Goal: Task Accomplishment & Management: Complete application form

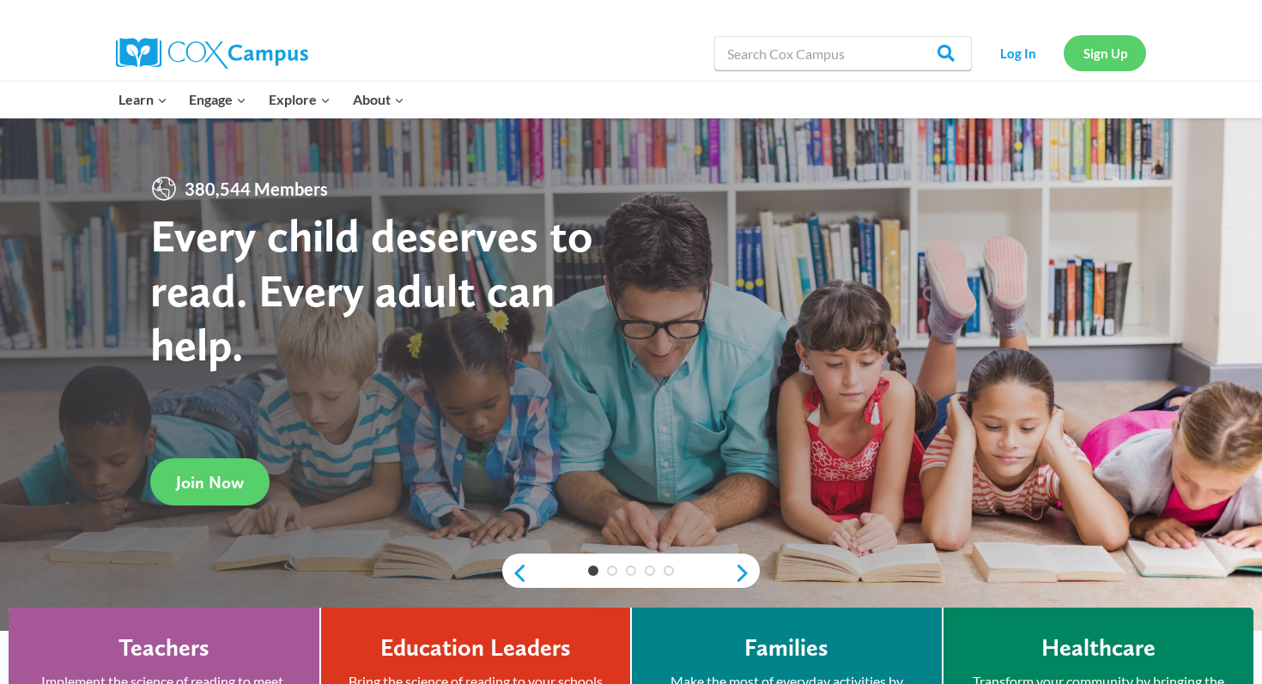
click at [1093, 62] on link "Sign Up" at bounding box center [1104, 52] width 82 height 35
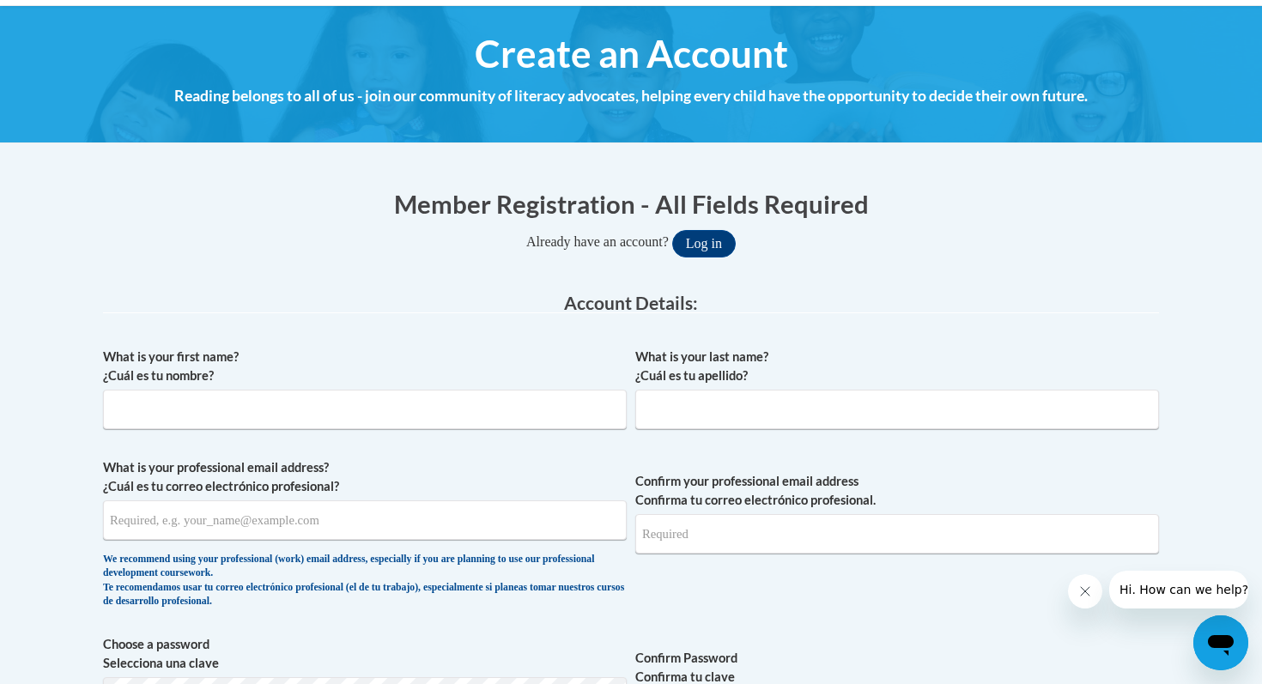
scroll to position [189, 0]
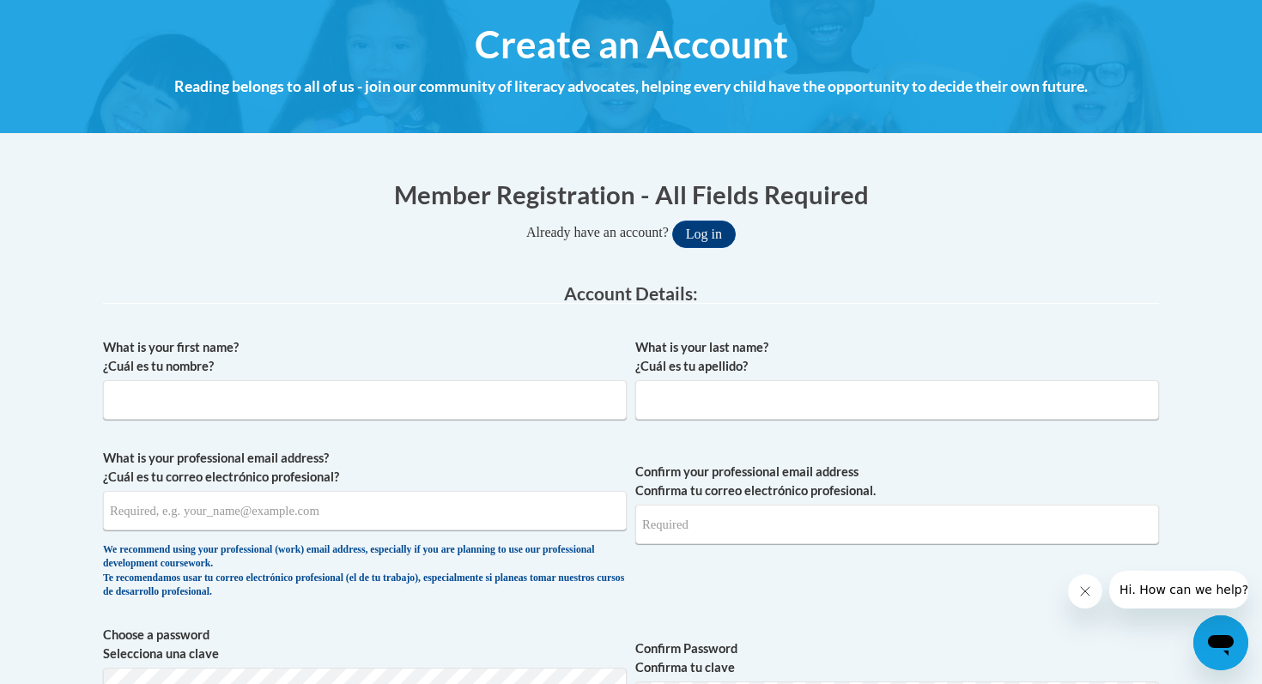
click at [517, 423] on div "What is your first name? ¿Cuál es tu nombre?" at bounding box center [365, 385] width 524 height 94
click at [509, 404] on input "What is your first name? ¿Cuál es tu nombre?" at bounding box center [365, 399] width 524 height 39
type input "Alyssa"
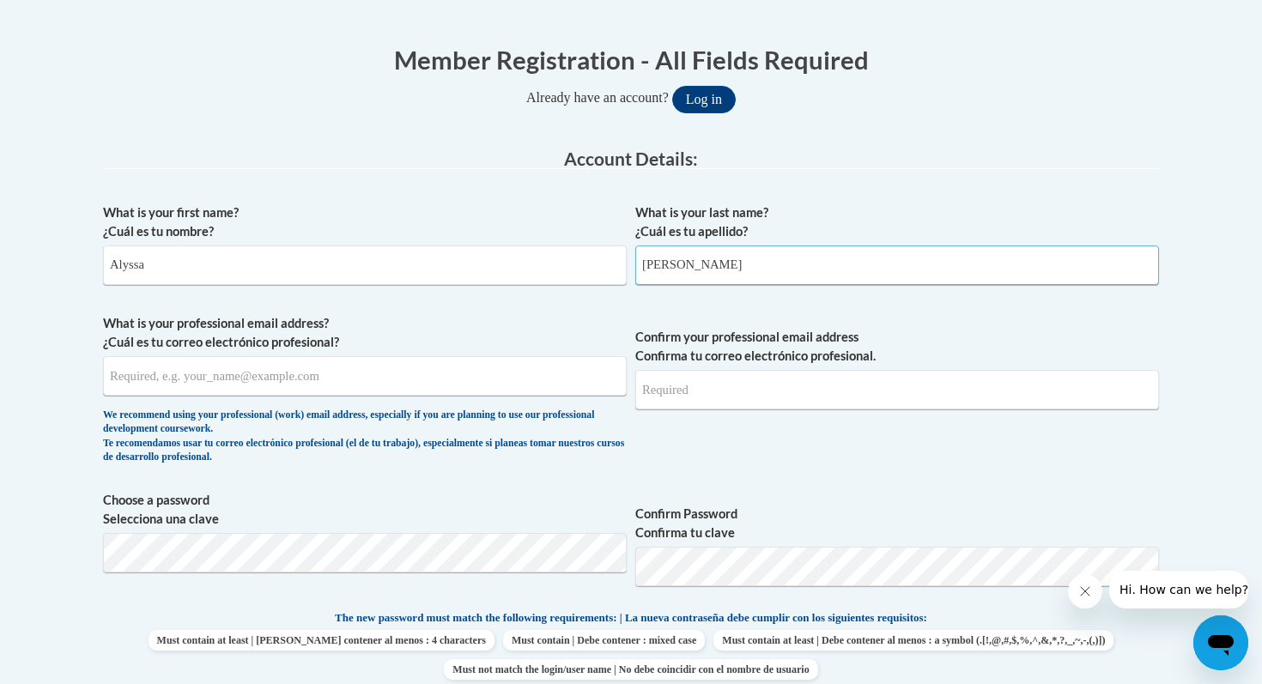
scroll to position [341, 0]
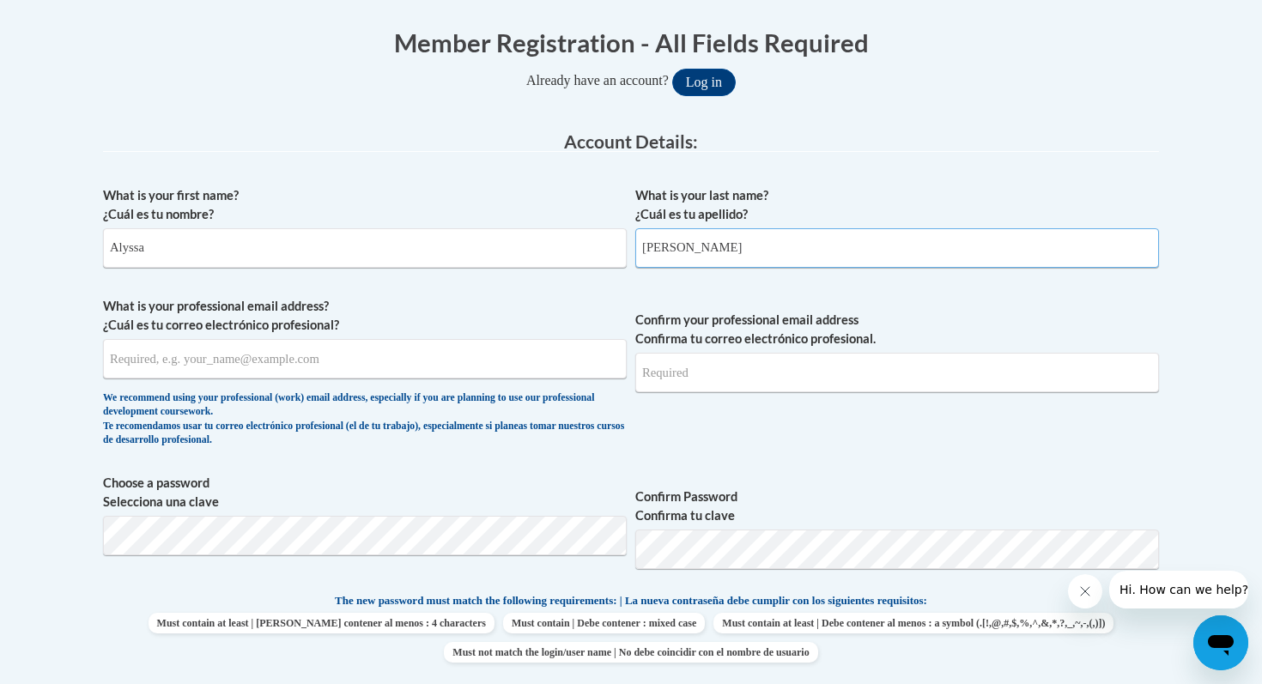
type input "[PERSON_NAME]"
click at [220, 371] on input "What is your professional email address? ¿Cuál es tu correo electrónico profesi…" at bounding box center [365, 358] width 524 height 39
type input "[EMAIL_ADDRESS][DOMAIN_NAME]"
click at [714, 371] on input "Confirm your professional email address Confirma tu correo electrónico profesio…" at bounding box center [897, 372] width 524 height 39
type input "[EMAIL_ADDRESS][DOMAIN_NAME]"
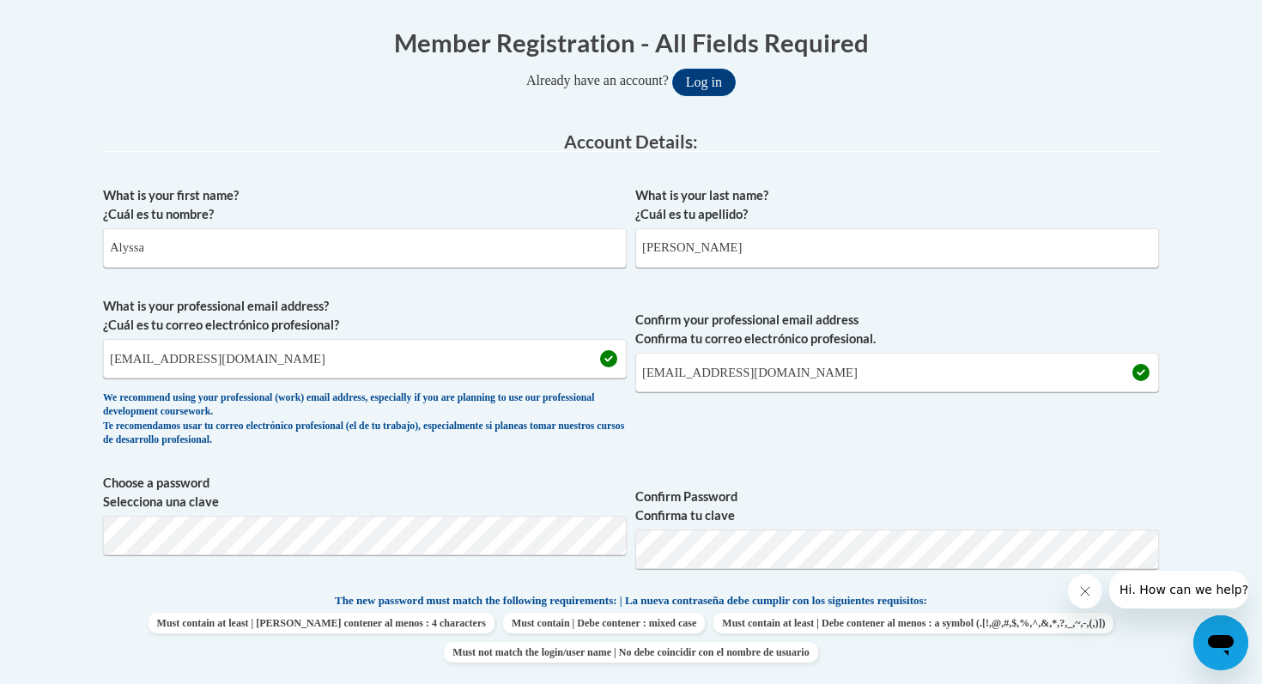
scroll to position [767, 0]
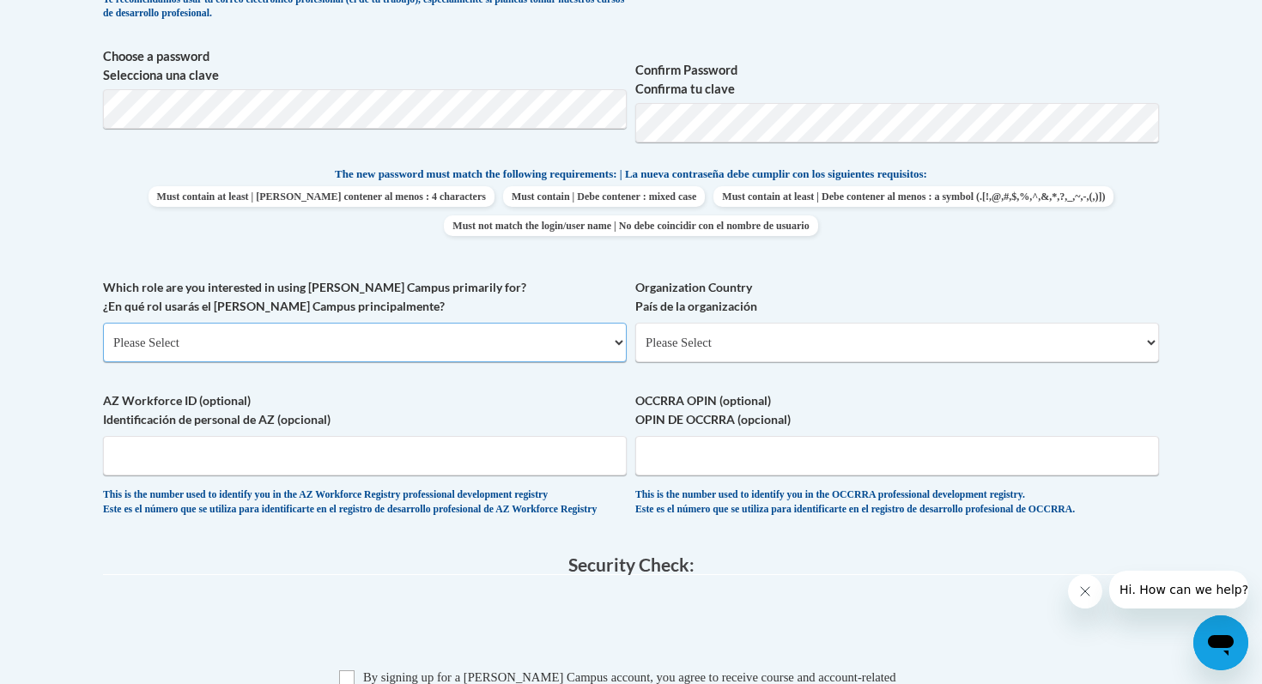
click at [397, 342] on select "Please Select College/University | Colegio/Universidad Community/Nonprofit Part…" at bounding box center [365, 342] width 524 height 39
select select "fbf2d438-af2f-41f8-98f1-81c410e29de3"
click at [103, 323] on select "Please Select College/University | Colegio/Universidad Community/Nonprofit Part…" at bounding box center [365, 342] width 524 height 39
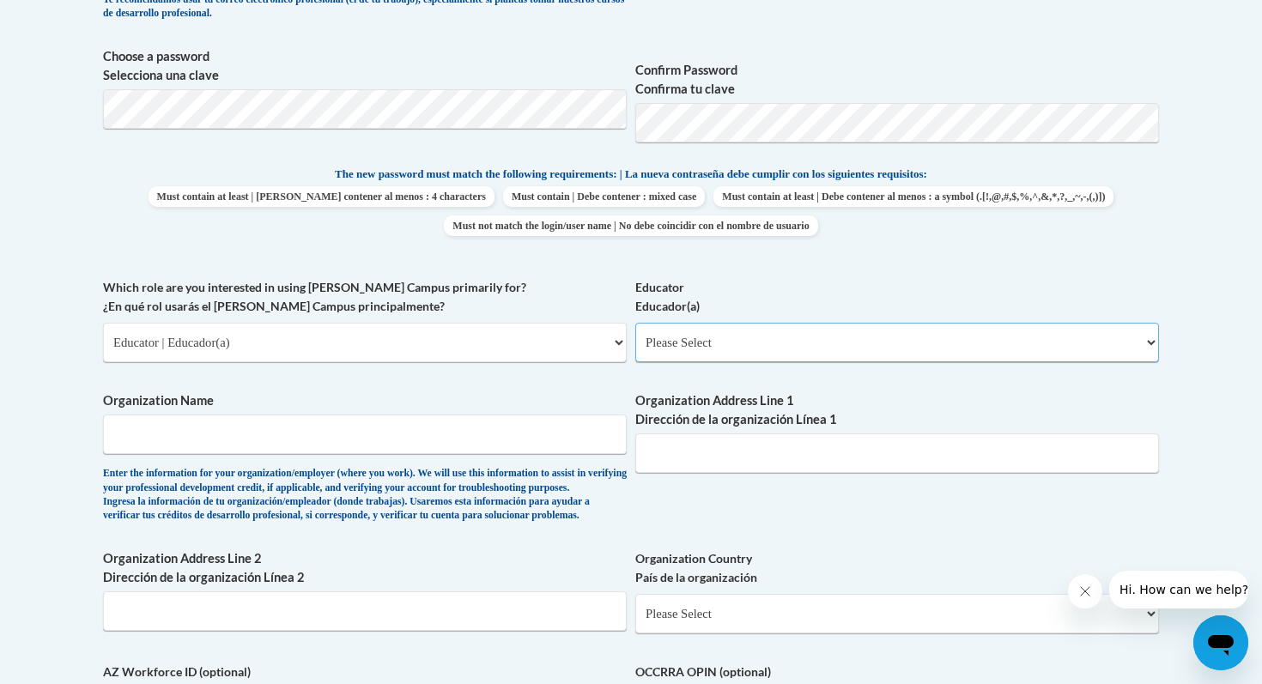
click at [675, 348] on select "Please Select Early Learning/Daycare Teacher/Family Home Care Provider | Maestr…" at bounding box center [897, 342] width 524 height 39
select select "8e40623d-54d0-45cd-9f92-5df65cd3f8cf"
click at [635, 323] on select "Please Select Early Learning/Daycare Teacher/Family Home Care Provider | Maestr…" at bounding box center [897, 342] width 524 height 39
click at [494, 439] on input "Organization Name" at bounding box center [365, 434] width 524 height 39
type input "S"
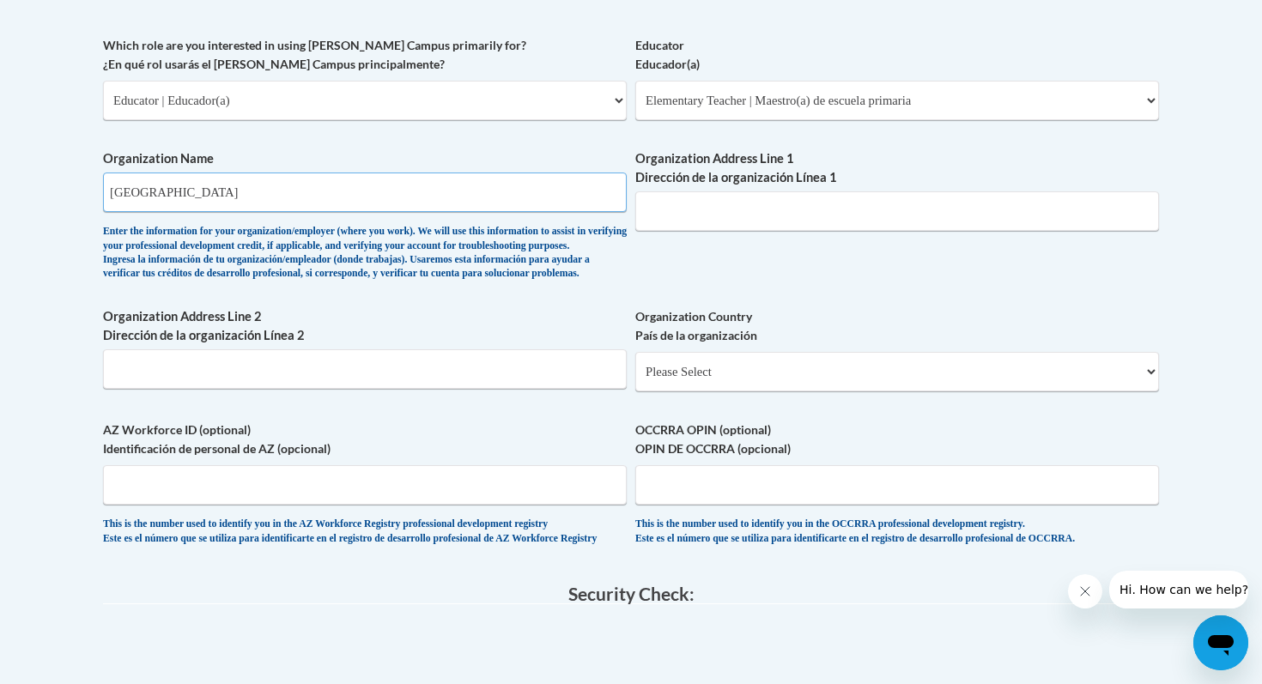
scroll to position [1008, 0]
type input "[GEOGRAPHIC_DATA]"
click at [760, 157] on label "Organization Address Line 1 Dirección de la organización Línea 1" at bounding box center [897, 170] width 524 height 38
click at [760, 193] on input "Organization Address Line 1 Dirección de la organización Línea 1" at bounding box center [897, 212] width 524 height 39
click at [439, 391] on input "Organization Address Line 2 Dirección de la organización Línea 2" at bounding box center [365, 370] width 524 height 39
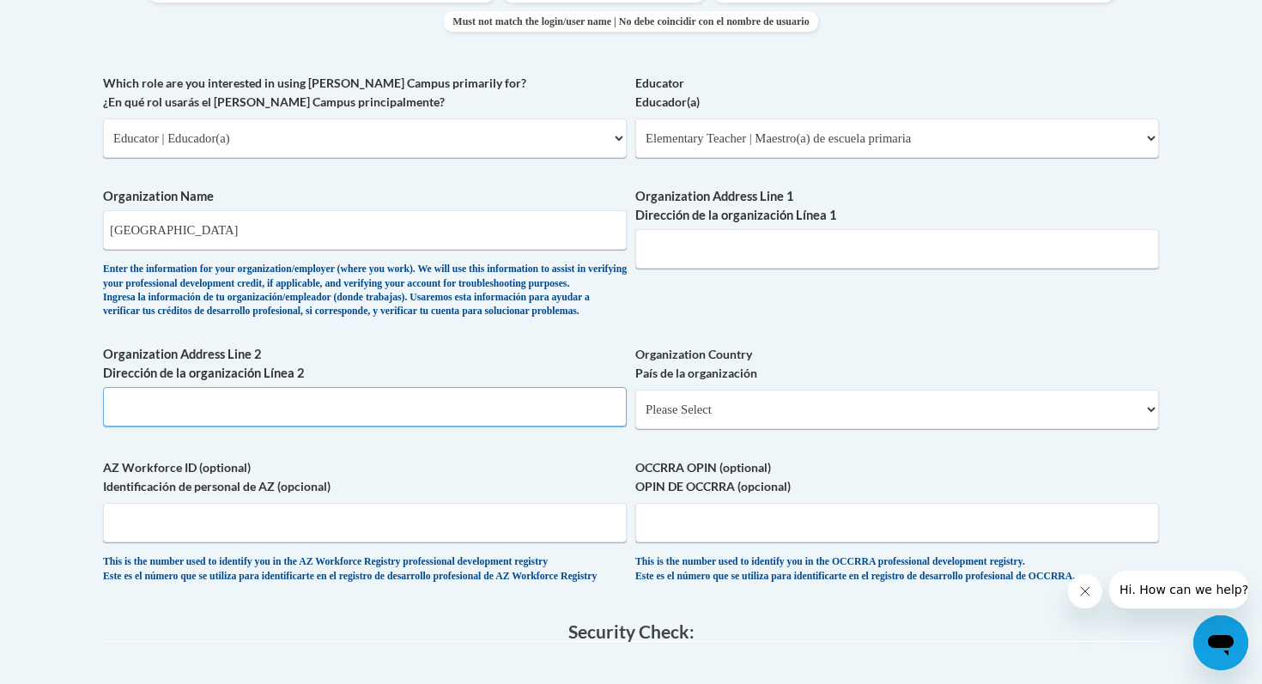
scroll to position [982, 0]
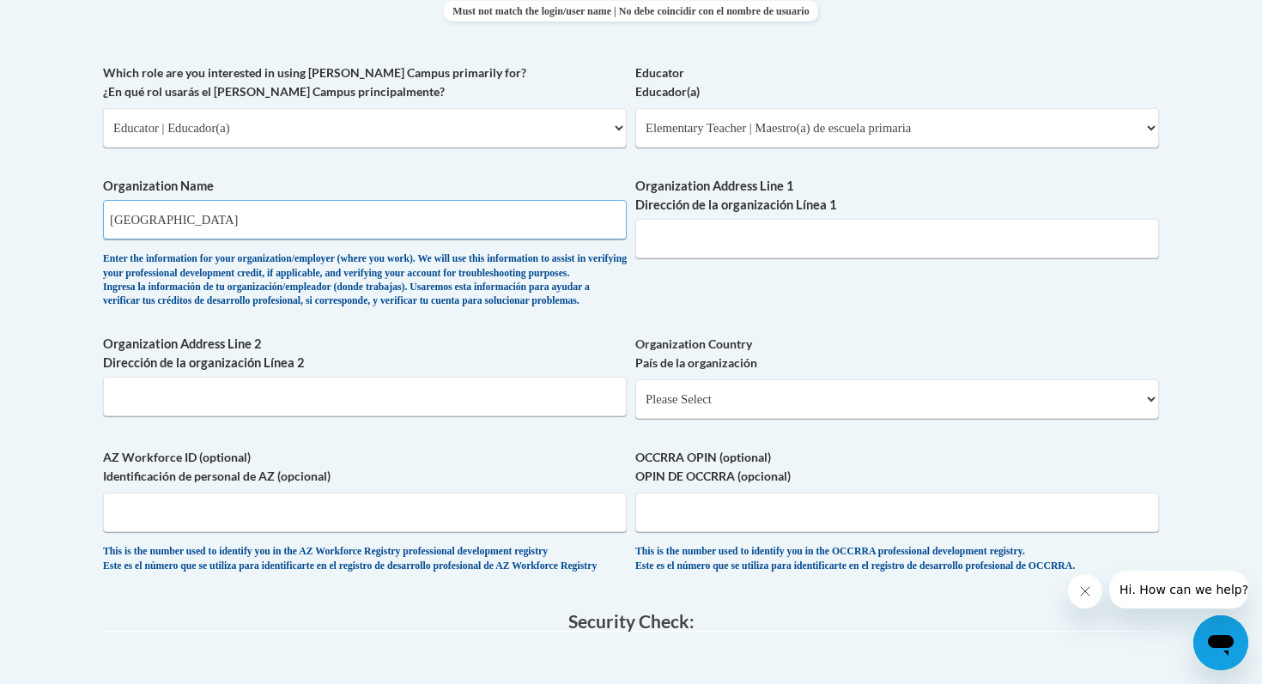
click at [343, 214] on input "[GEOGRAPHIC_DATA]" at bounding box center [365, 219] width 524 height 39
click at [757, 418] on select "Please Select [GEOGRAPHIC_DATA] | [GEOGRAPHIC_DATA] Outside of [GEOGRAPHIC_DATA…" at bounding box center [897, 398] width 524 height 39
select select "ad49bcad-a171-4b2e-b99c-48b446064914"
click at [635, 407] on select "Please Select [GEOGRAPHIC_DATA] | [GEOGRAPHIC_DATA] Outside of [GEOGRAPHIC_DATA…" at bounding box center [897, 398] width 524 height 39
select select
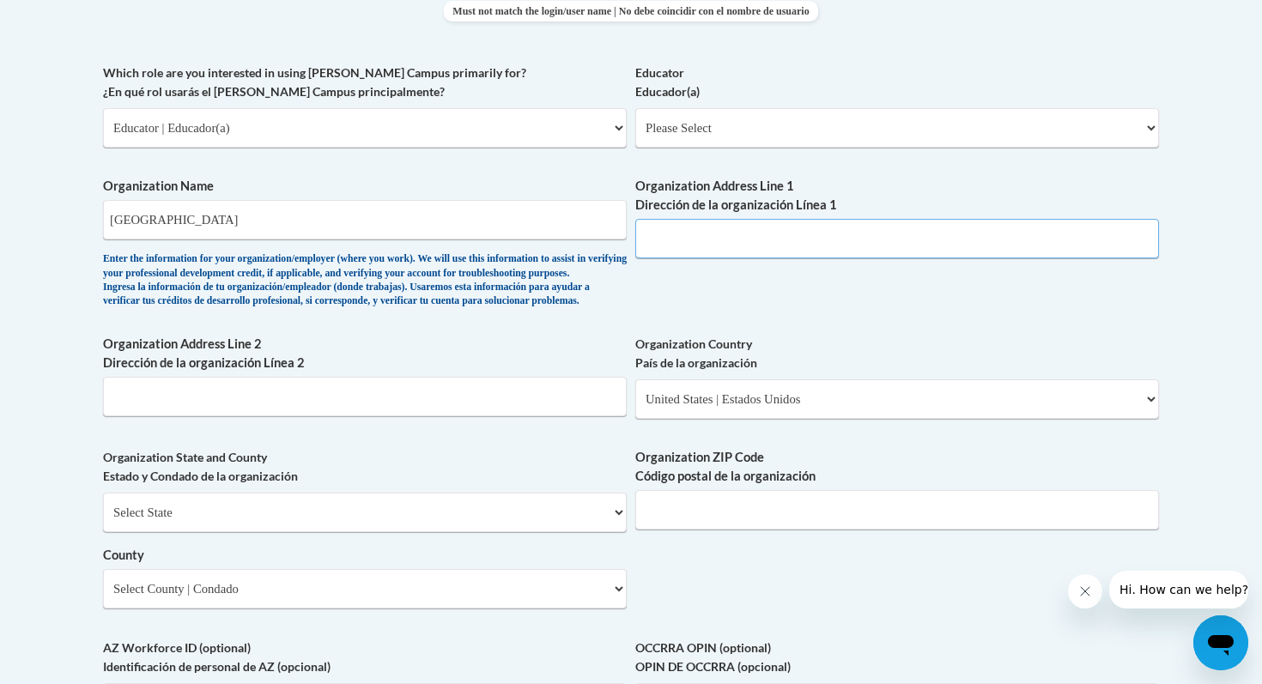
click at [667, 228] on input "Organization Address Line 1 Dirección de la organización Línea 1" at bounding box center [897, 238] width 524 height 39
click at [544, 220] on input "[GEOGRAPHIC_DATA]" at bounding box center [365, 219] width 524 height 39
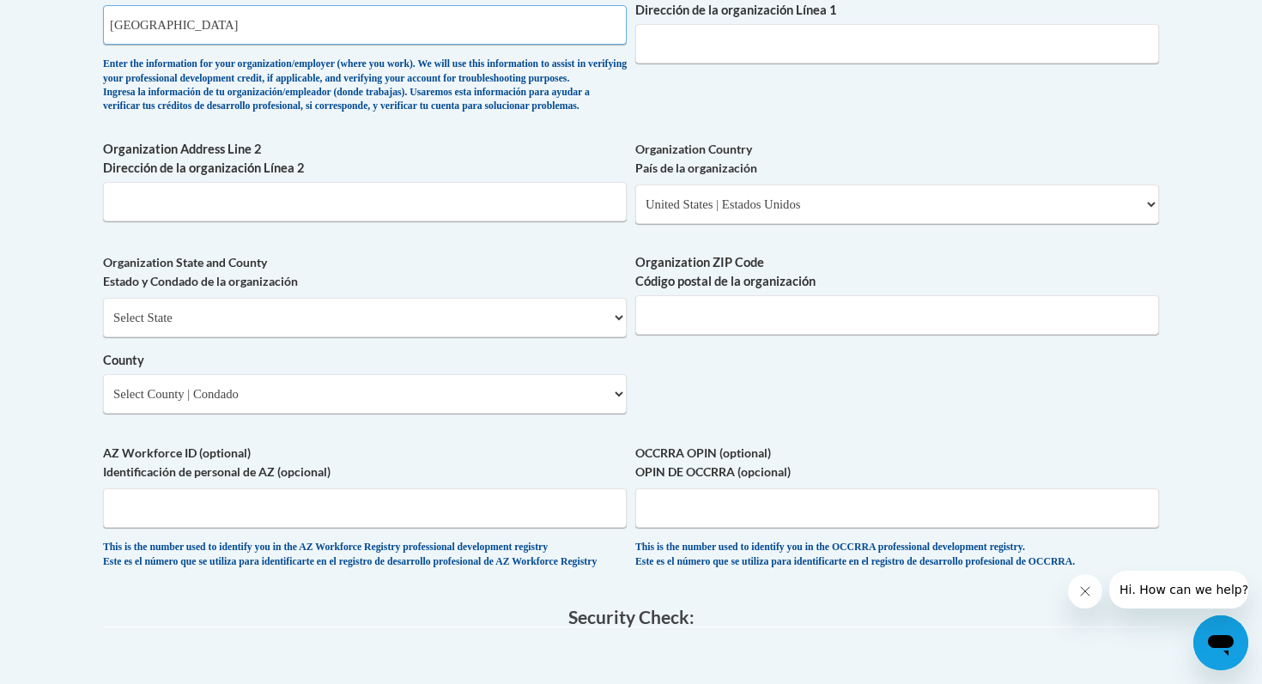
scroll to position [1208, 0]
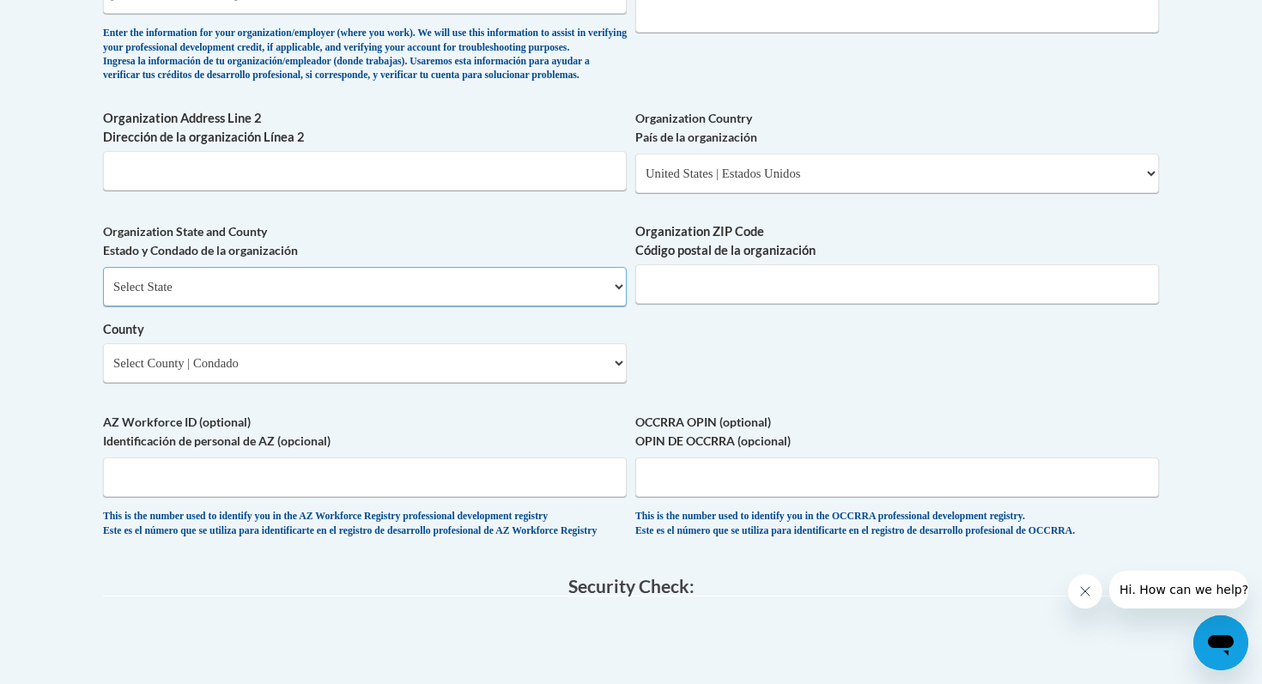
click at [517, 306] on select "Select State [US_STATE] [US_STATE] [US_STATE] [US_STATE] [US_STATE] [US_STATE] …" at bounding box center [365, 286] width 524 height 39
select select "[US_STATE]"
click at [103, 294] on select "Select State [US_STATE] [US_STATE] [US_STATE] [US_STATE] [US_STATE] [US_STATE] …" at bounding box center [365, 286] width 524 height 39
click at [425, 383] on select "County" at bounding box center [365, 362] width 524 height 39
select select "Waukesha"
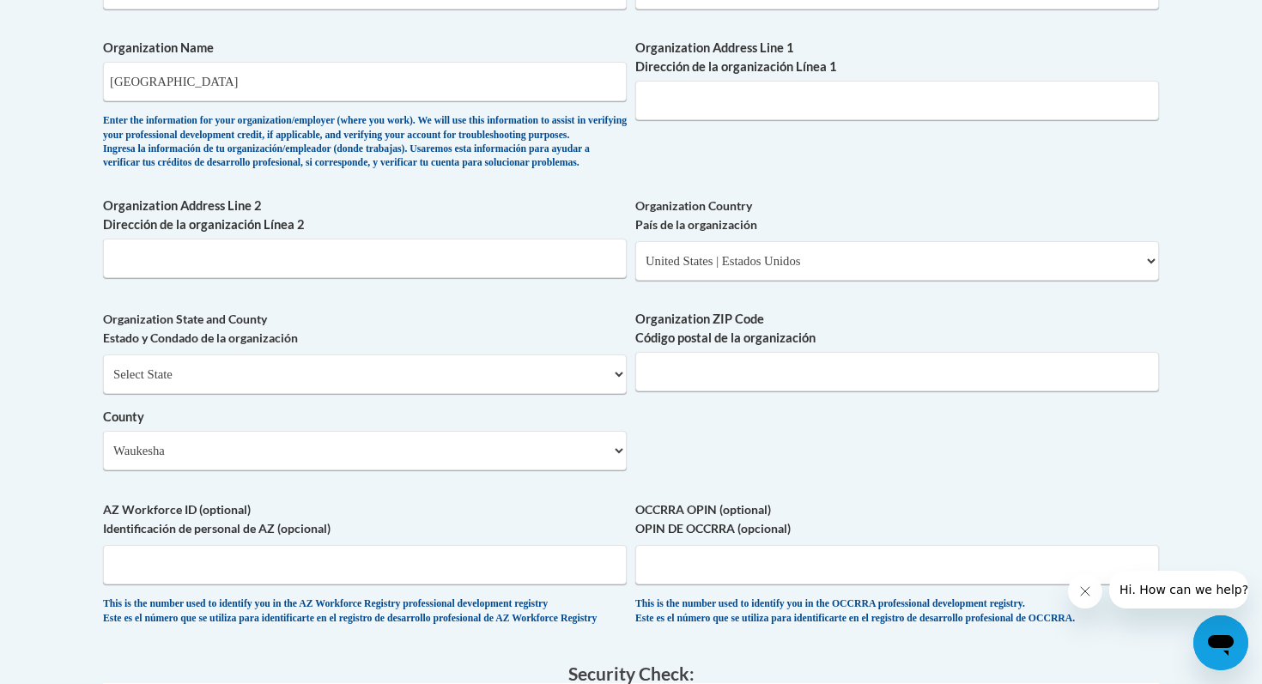
scroll to position [1112, 0]
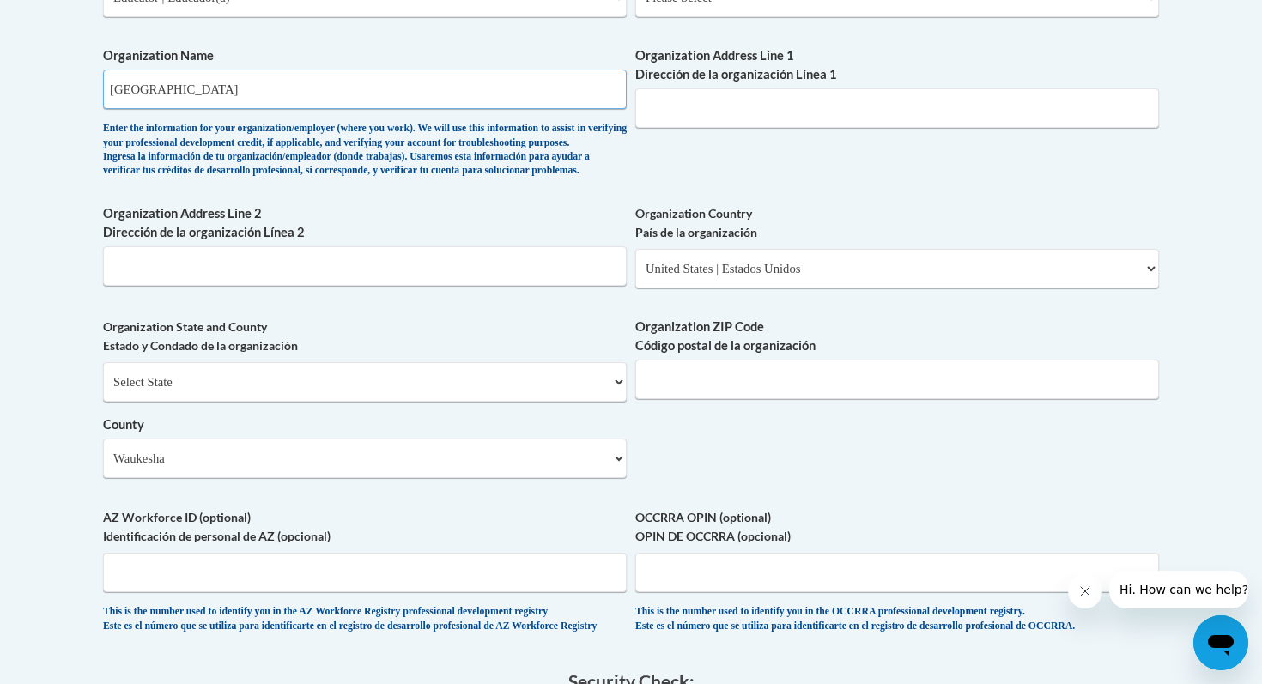
click at [266, 82] on input "[GEOGRAPHIC_DATA]" at bounding box center [365, 89] width 524 height 39
click at [265, 83] on input "[GEOGRAPHIC_DATA]" at bounding box center [365, 89] width 524 height 39
drag, startPoint x: 265, startPoint y: 83, endPoint x: 118, endPoint y: 81, distance: 147.6
click at [118, 81] on input "[GEOGRAPHIC_DATA]" at bounding box center [365, 89] width 524 height 39
type input "H"
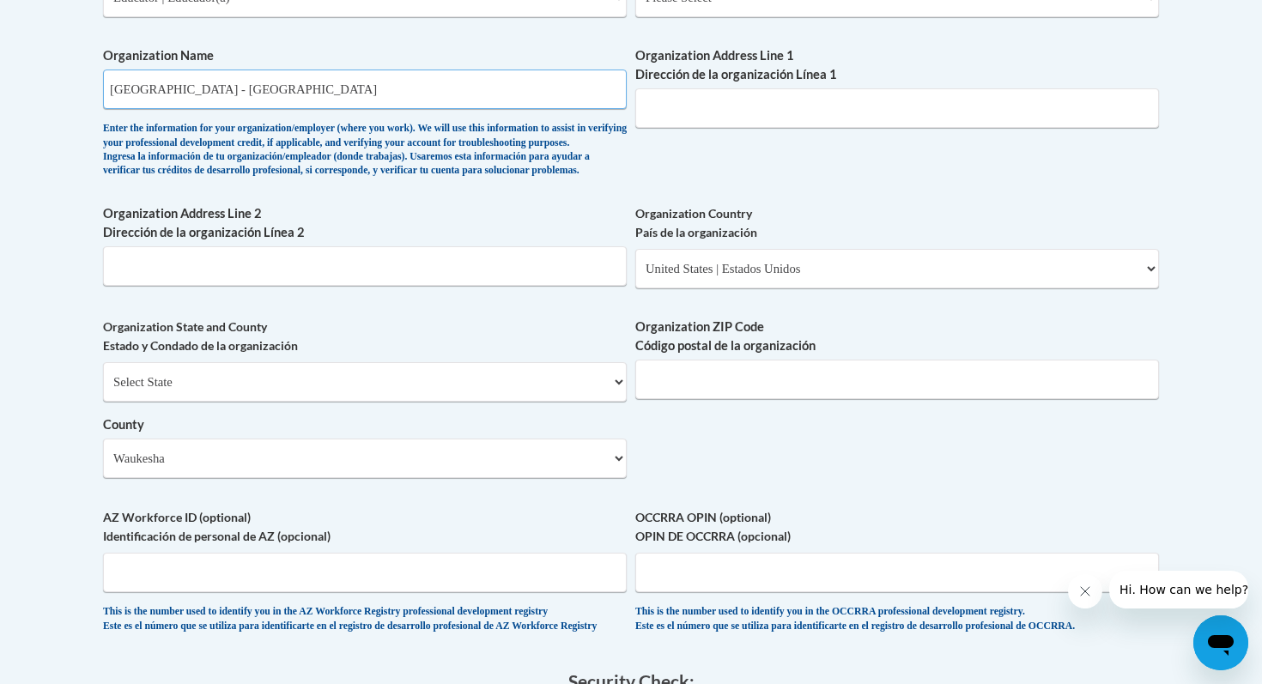
type input "[GEOGRAPHIC_DATA] - [GEOGRAPHIC_DATA]"
click at [663, 118] on input "Organization Address Line 1 Dirección de la organización Línea 1" at bounding box center [897, 107] width 524 height 39
type input "[STREET_ADDRESS]"
click at [404, 282] on input "Organization Address Line 2 Dirección de la organización Línea 2" at bounding box center [365, 265] width 524 height 39
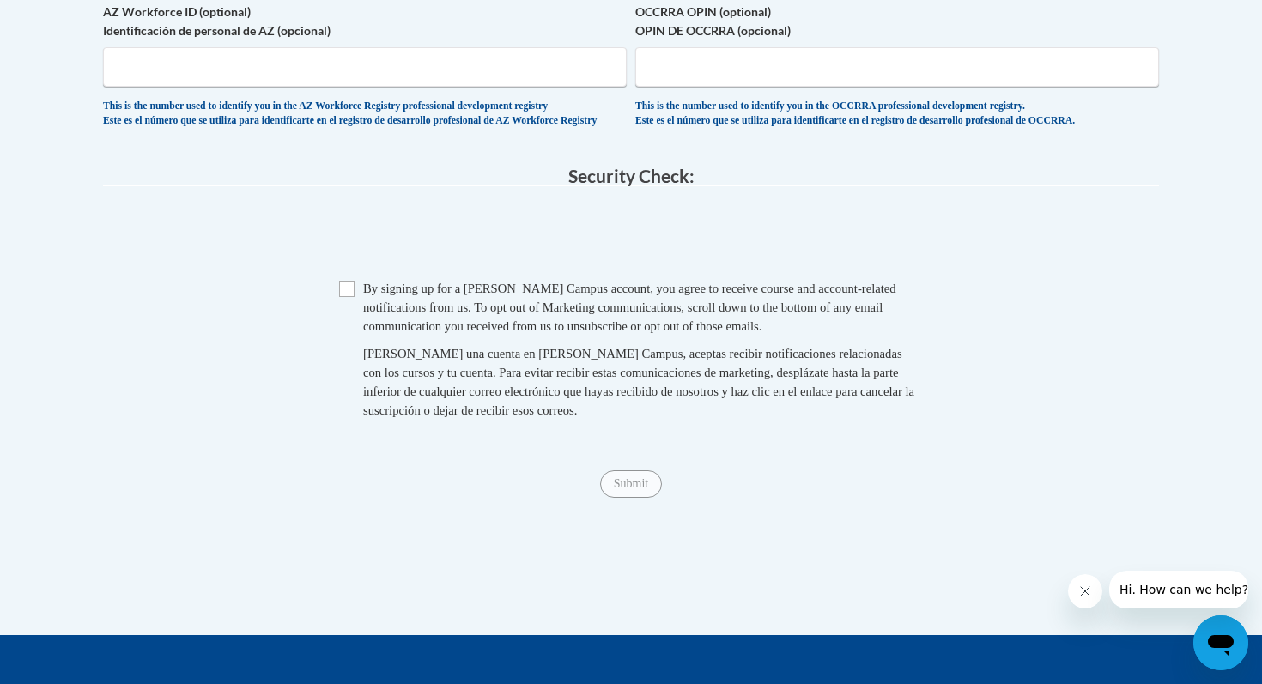
scroll to position [1620, 0]
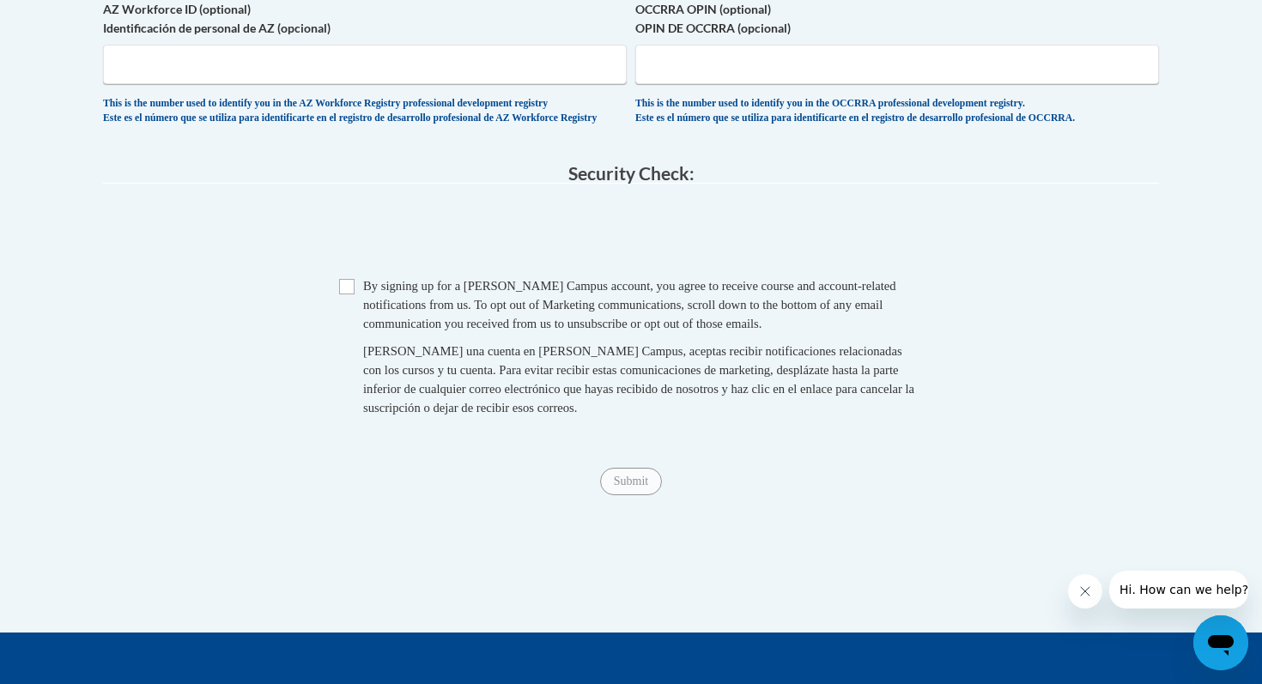
type input "Waukesha, WI 53188"
click at [352, 294] on input "Checkbox" at bounding box center [346, 286] width 15 height 15
checkbox input "true"
click at [611, 495] on input "Submit" at bounding box center [631, 481] width 62 height 27
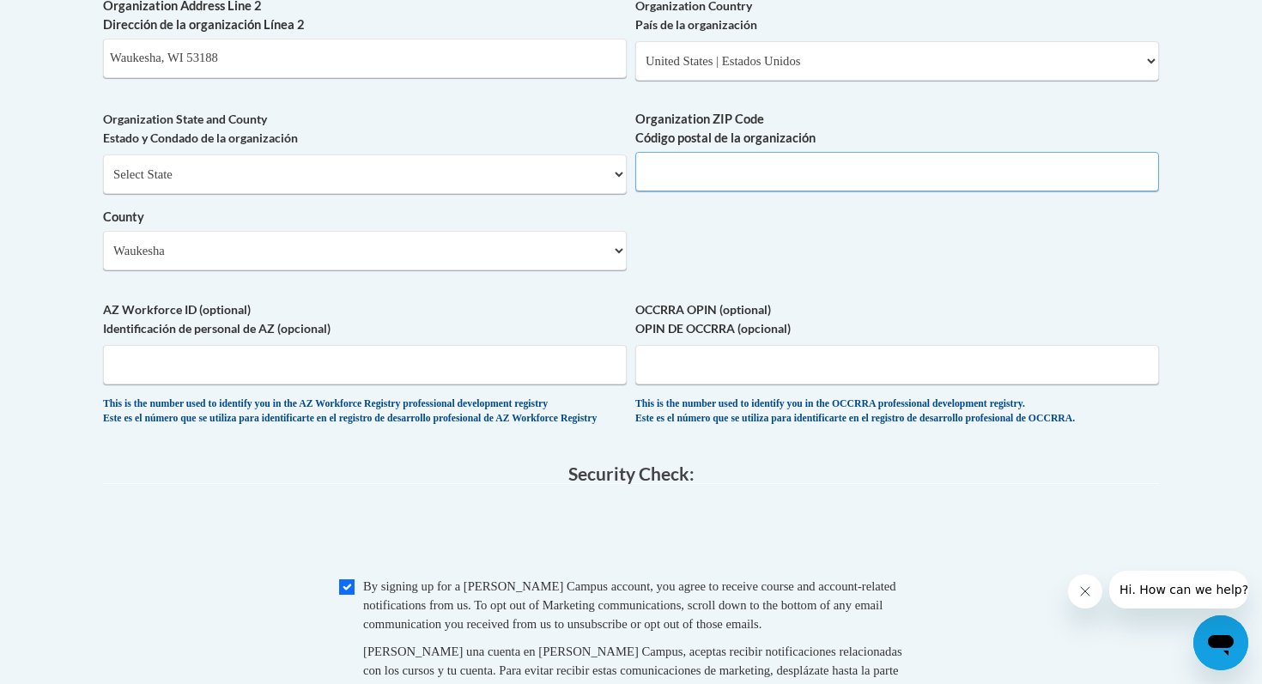
scroll to position [1319, 0]
click at [508, 79] on input "Waukesha, WI 53188" at bounding box center [365, 58] width 524 height 39
type input "Waukesha, [GEOGRAPHIC_DATA]"
click at [693, 192] on input "Organization ZIP Code Código postal de la organización" at bounding box center [897, 172] width 524 height 39
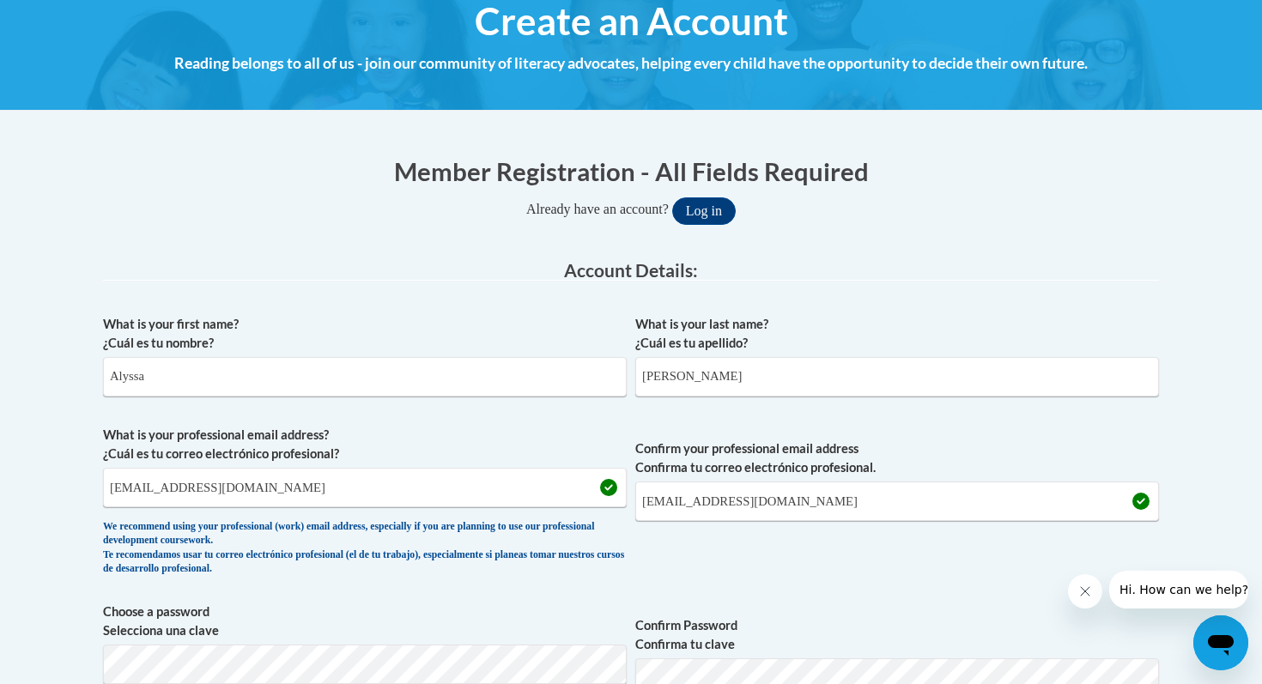
scroll to position [198, 0]
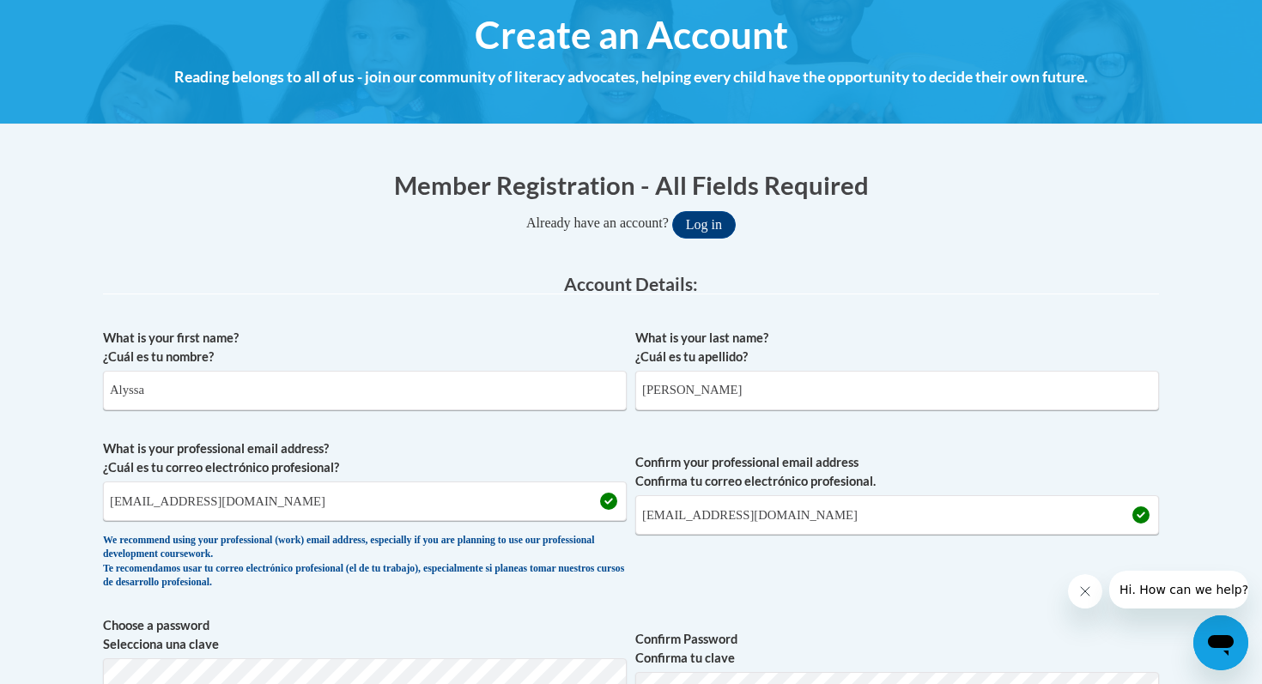
type input "53188"
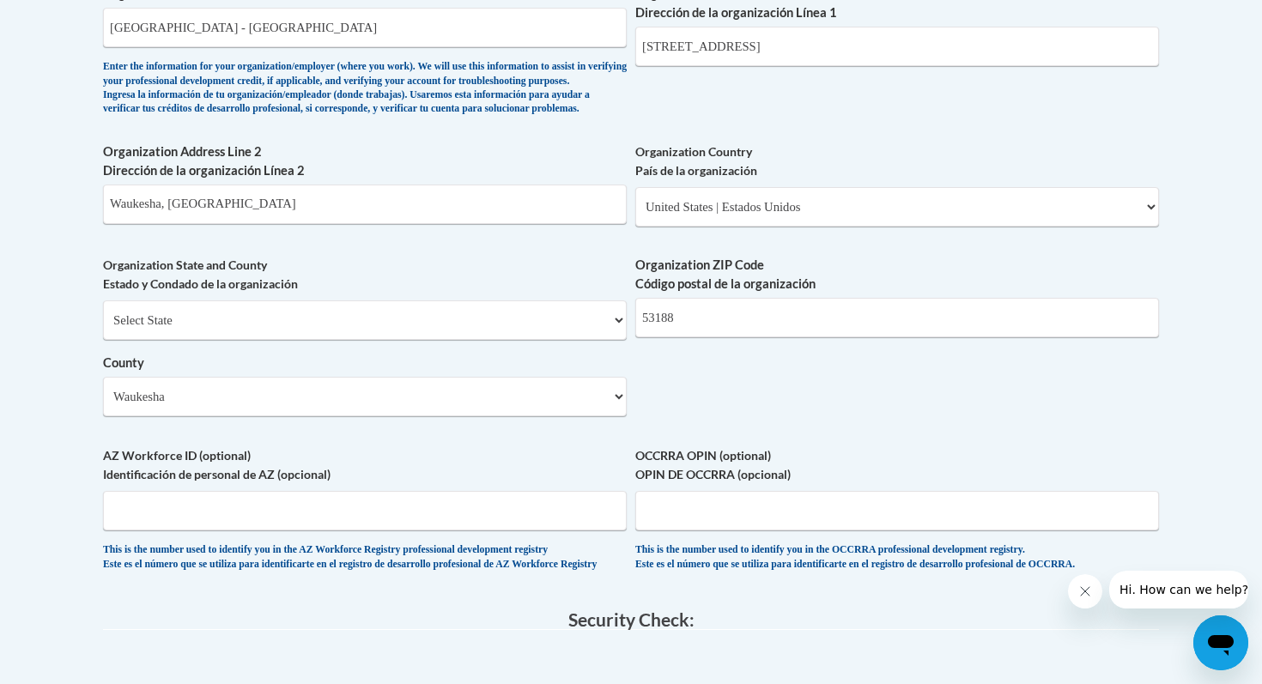
scroll to position [1160, 0]
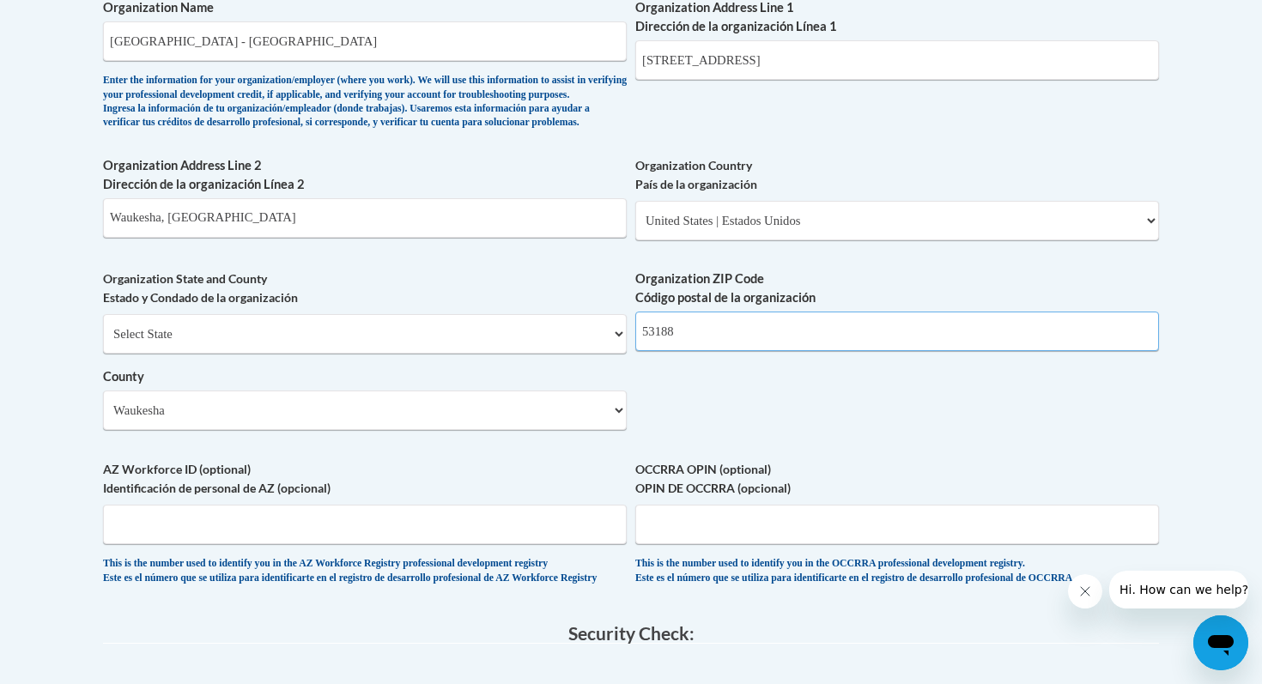
click at [792, 351] on input "53188" at bounding box center [897, 331] width 524 height 39
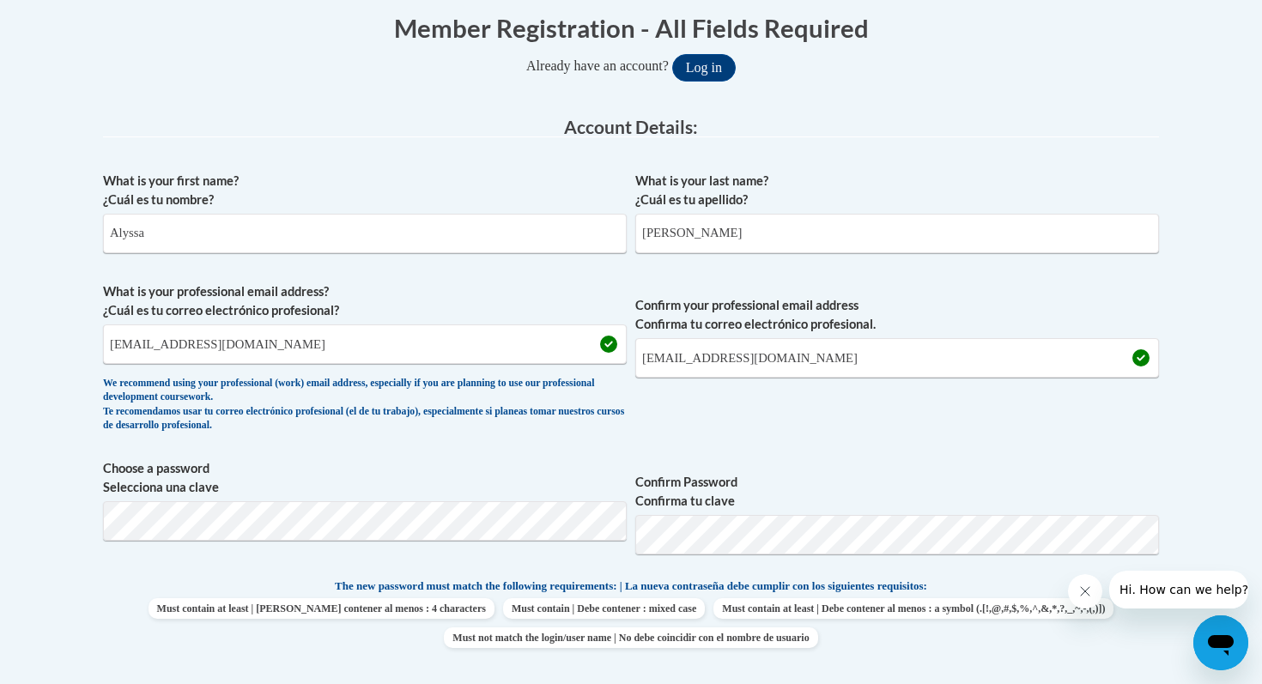
scroll to position [0, 0]
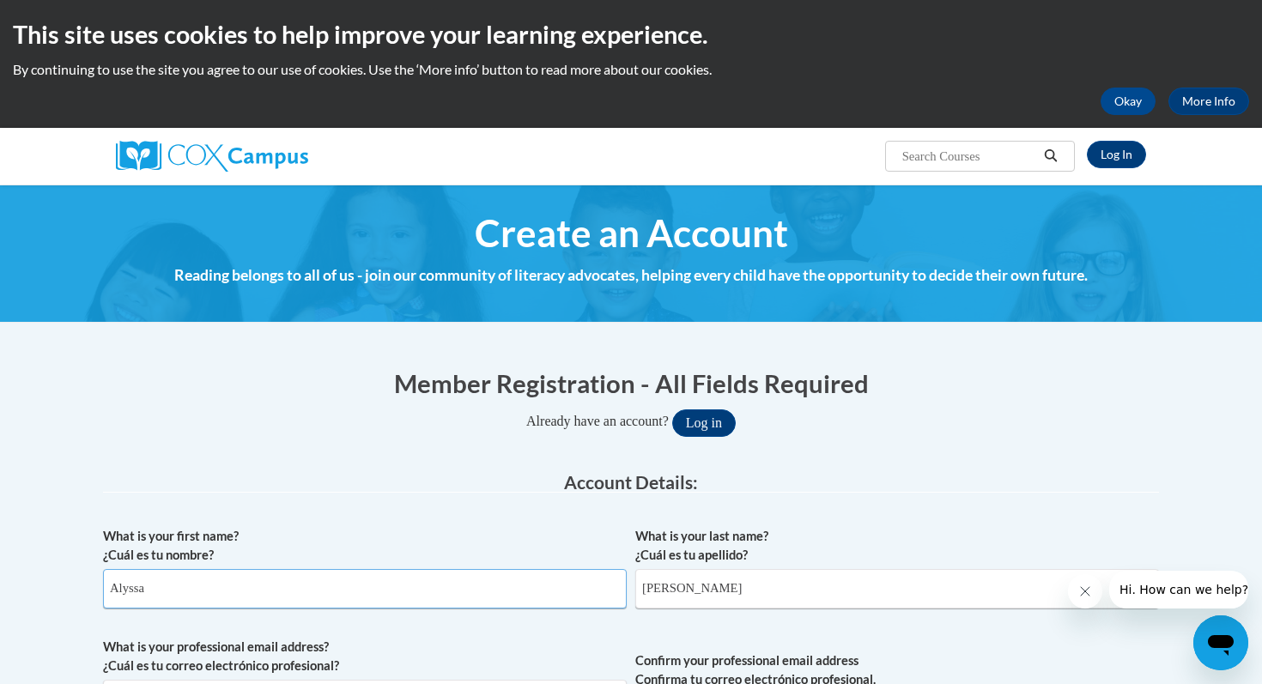
click at [562, 590] on input "Alyssa" at bounding box center [365, 588] width 524 height 39
click at [758, 598] on input "[PERSON_NAME]" at bounding box center [897, 588] width 524 height 39
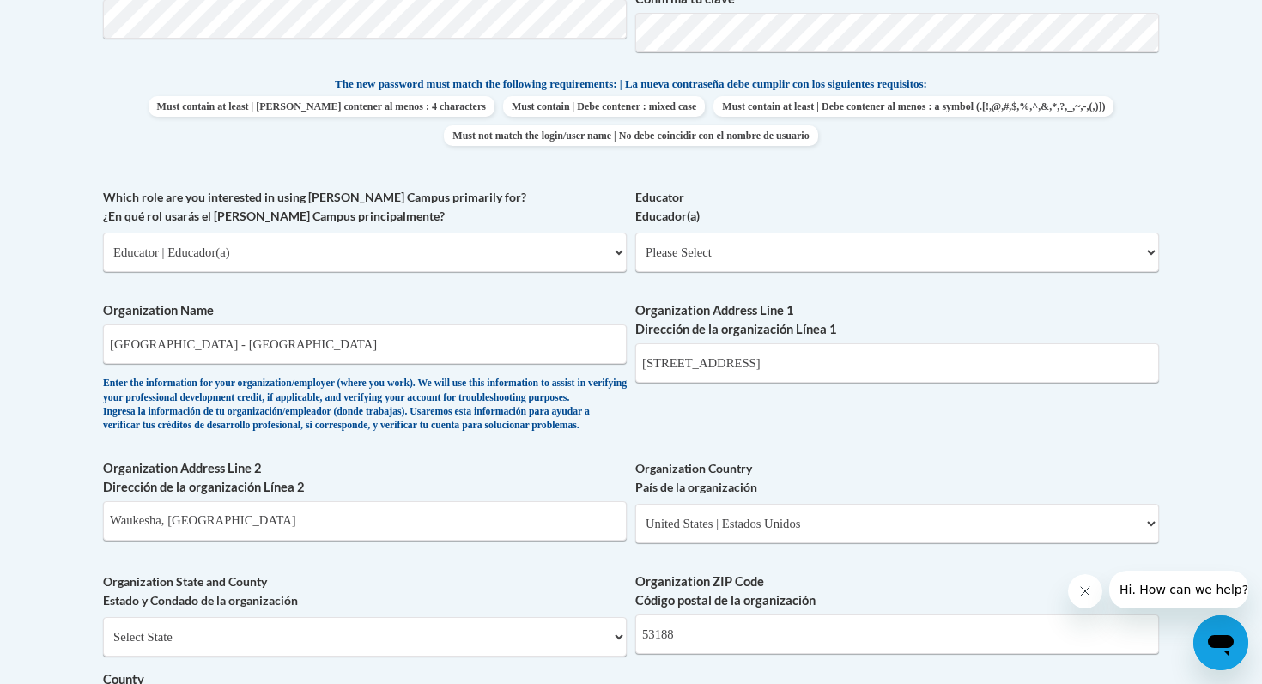
scroll to position [859, 0]
click at [777, 260] on select "Please Select Early Learning/Daycare Teacher/Family Home Care Provider | Maestr…" at bounding box center [897, 250] width 524 height 39
select select "8e40623d-54d0-45cd-9f92-5df65cd3f8cf"
click at [635, 231] on select "Please Select Early Learning/Daycare Teacher/Family Home Care Provider | Maestr…" at bounding box center [897, 250] width 524 height 39
select select "null"
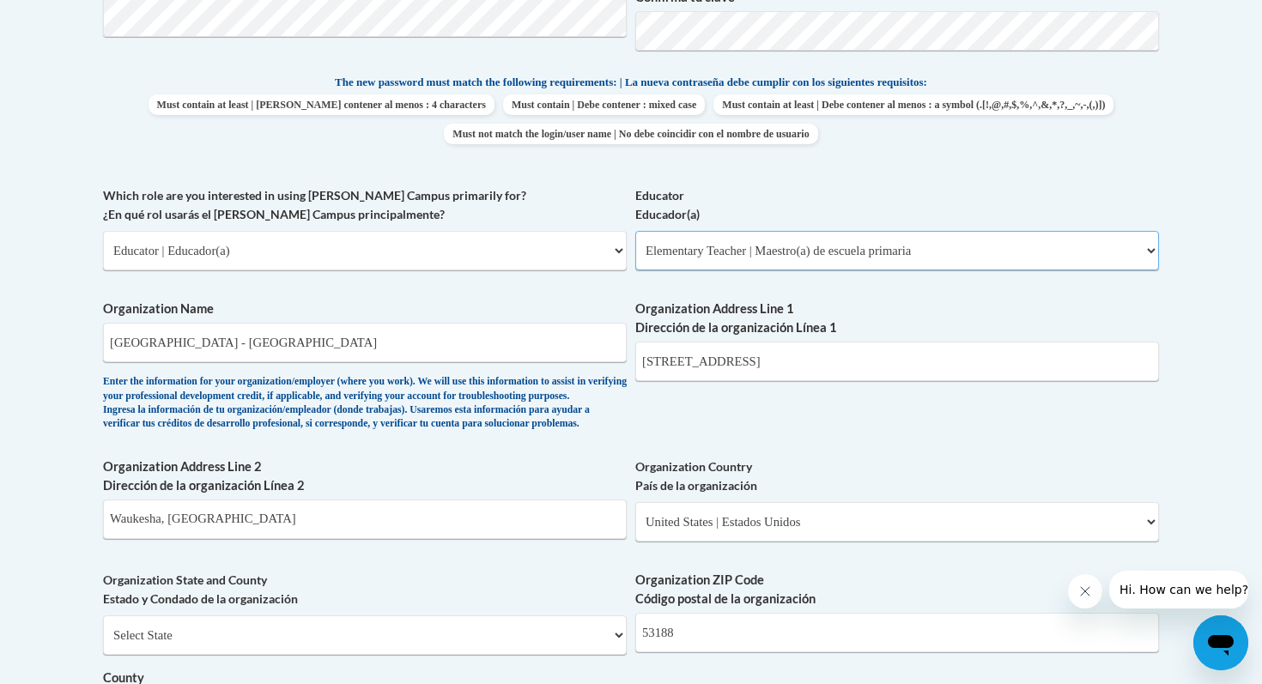
select select "null"
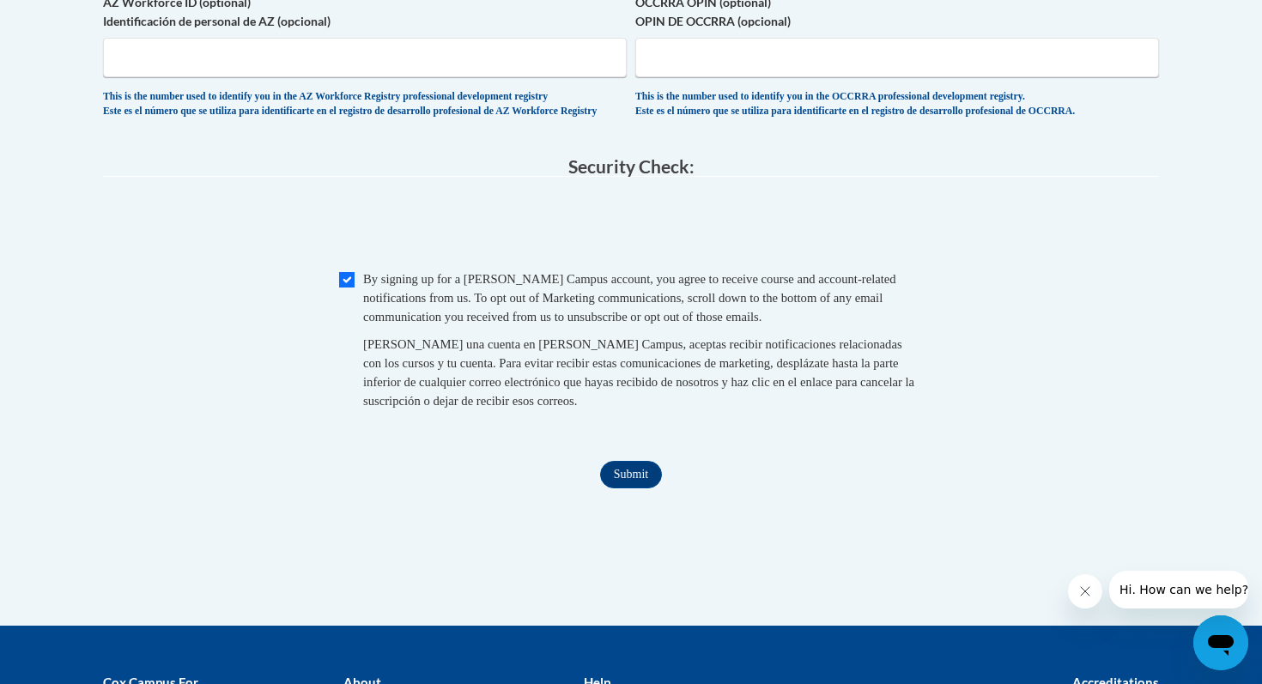
scroll to position [1637, 0]
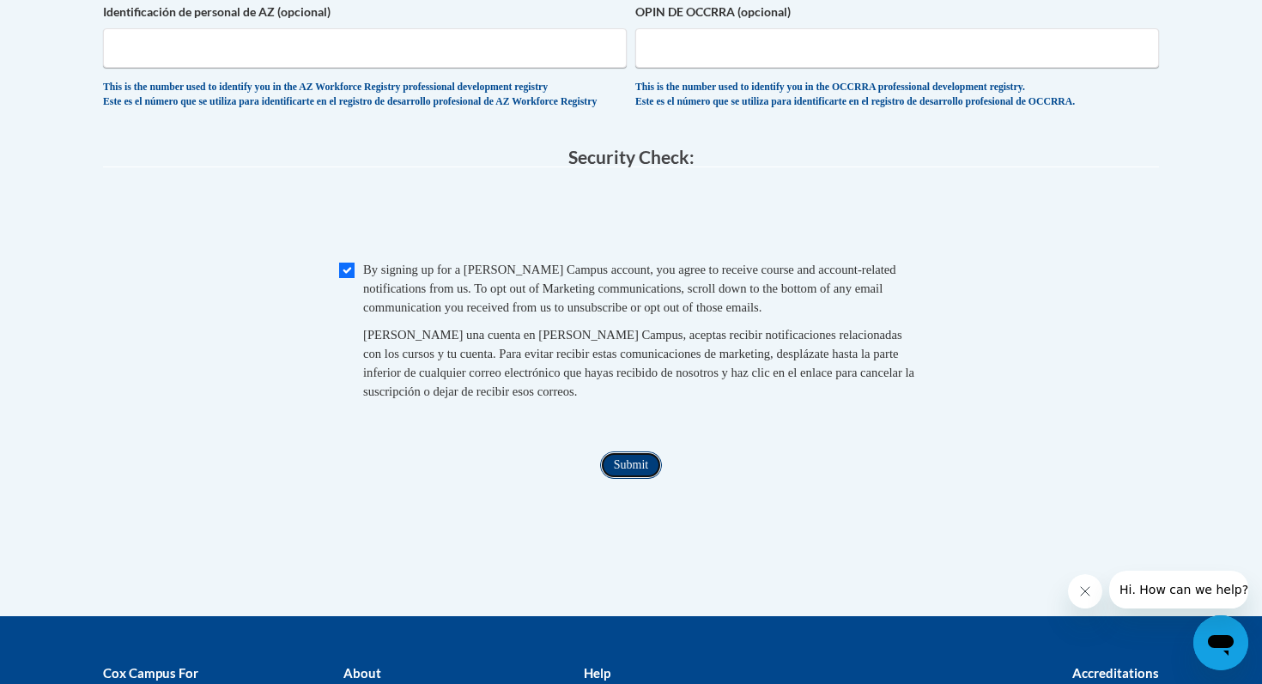
click at [619, 479] on input "Submit" at bounding box center [631, 464] width 62 height 27
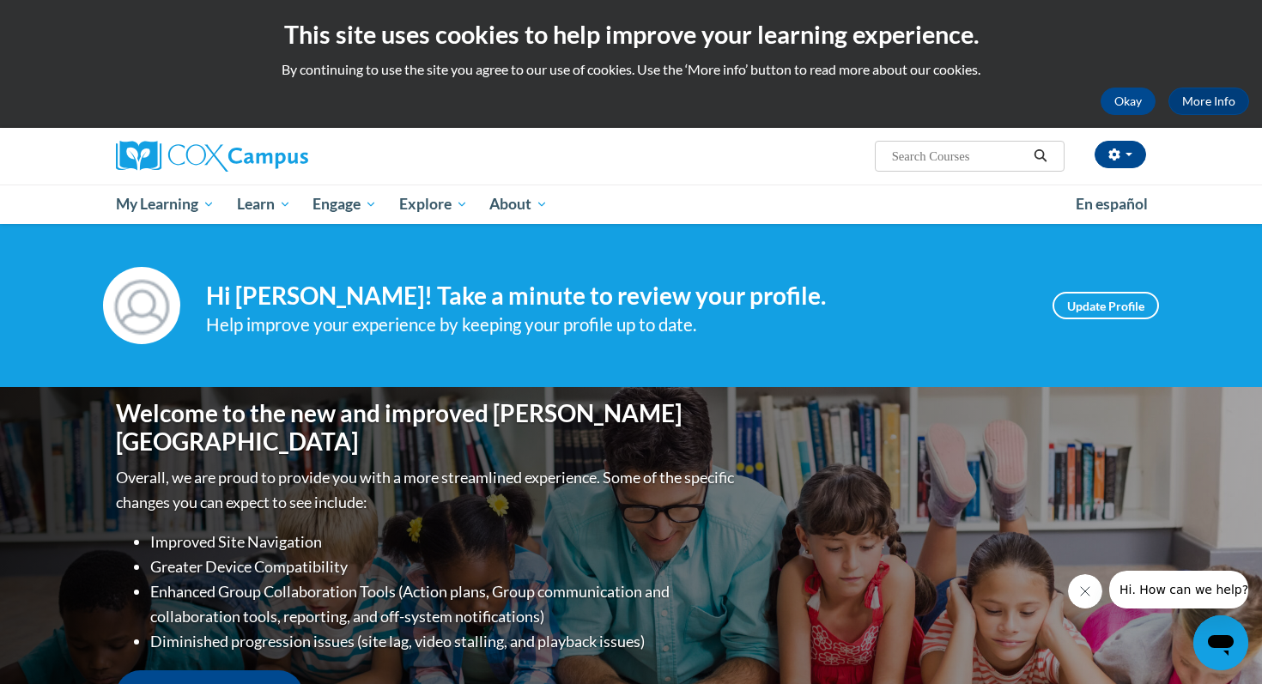
click at [718, 194] on ul "My Learning My Learning My Course Progress Certificates My Action Plans Group D…" at bounding box center [585, 204] width 960 height 39
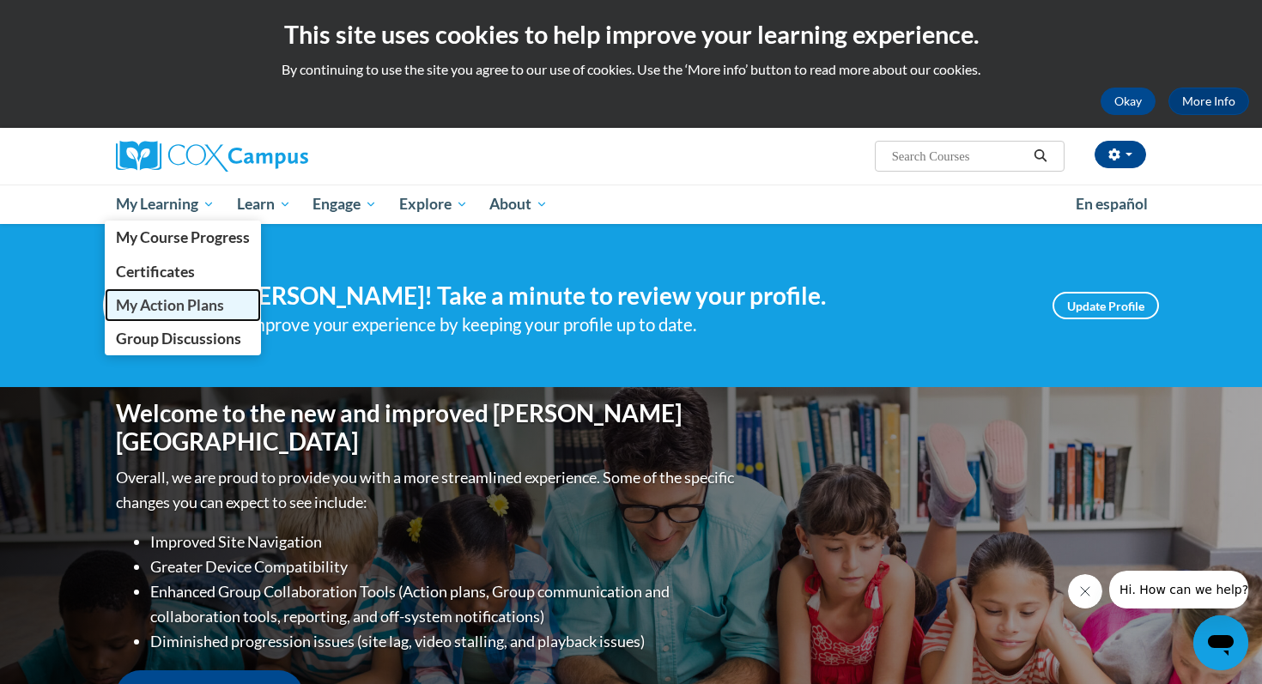
click at [167, 313] on span "My Action Plans" at bounding box center [170, 305] width 108 height 18
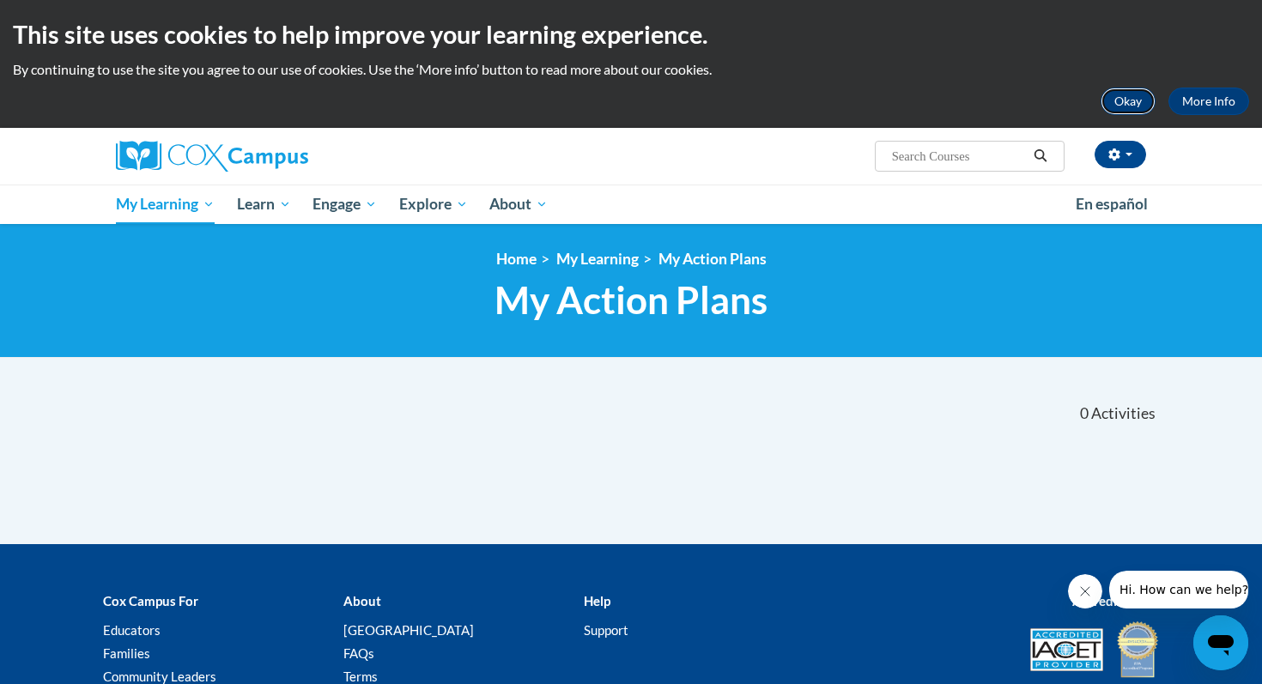
click at [1135, 100] on button "Okay" at bounding box center [1127, 101] width 55 height 27
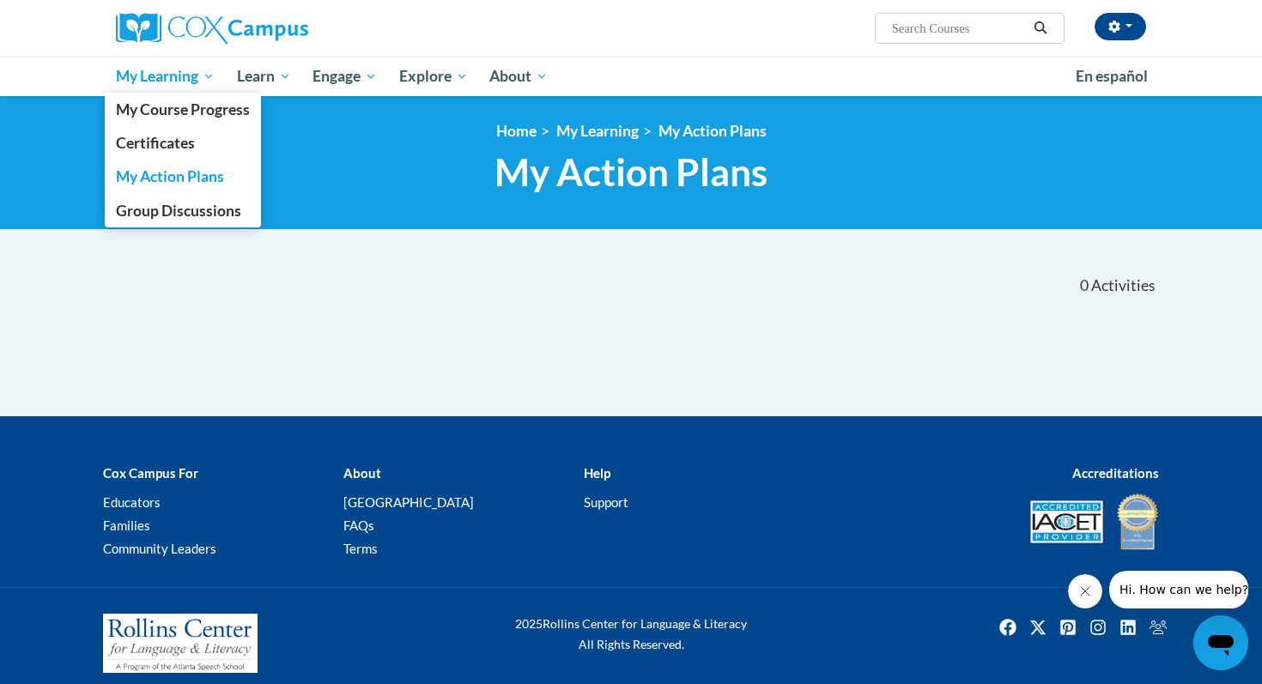
click at [130, 88] on link "My Learning" at bounding box center [165, 76] width 121 height 39
click at [150, 173] on span "My Action Plans" at bounding box center [170, 176] width 108 height 18
